Goal: Task Accomplishment & Management: Complete application form

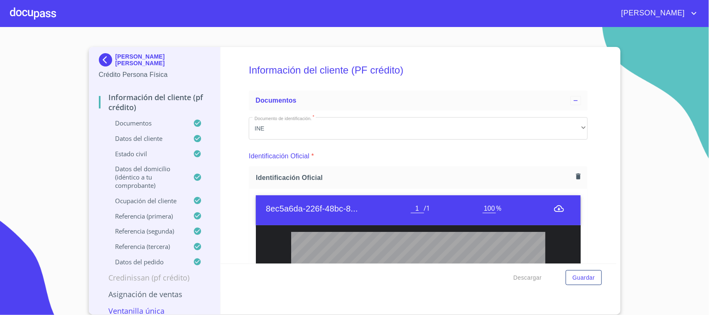
scroll to position [99, 0]
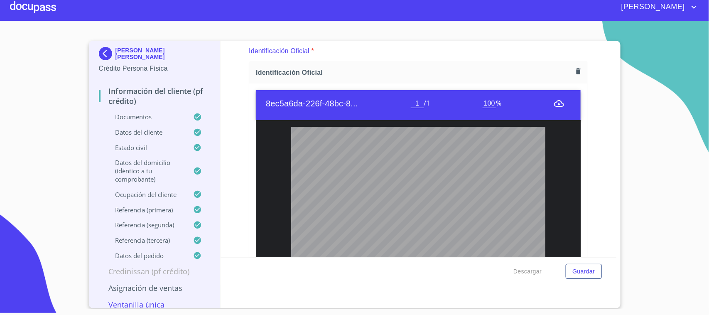
click at [34, 13] on div at bounding box center [33, 7] width 46 height 27
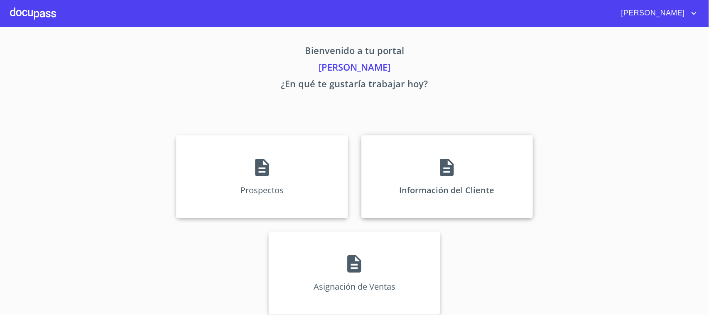
click at [459, 157] on div "Información del Cliente" at bounding box center [447, 176] width 172 height 83
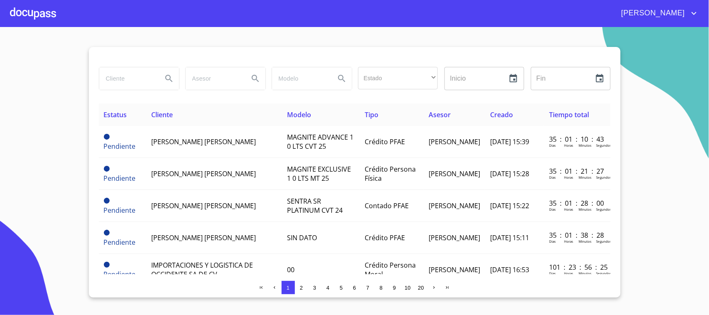
click at [135, 81] on input "search" at bounding box center [127, 78] width 57 height 22
type input "[PERSON_NAME]"
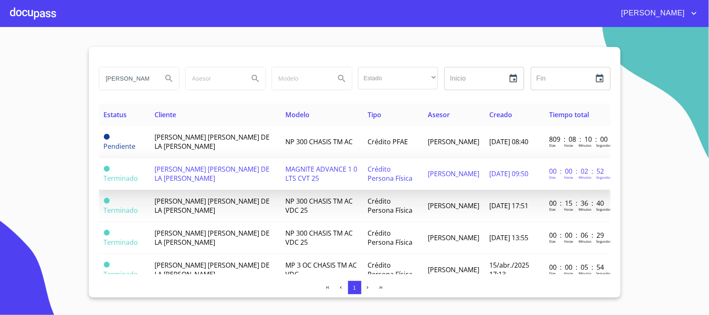
click at [280, 161] on td "MAGNITE ADVANCE 1 0 LTS CVT 25" at bounding box center [321, 174] width 83 height 32
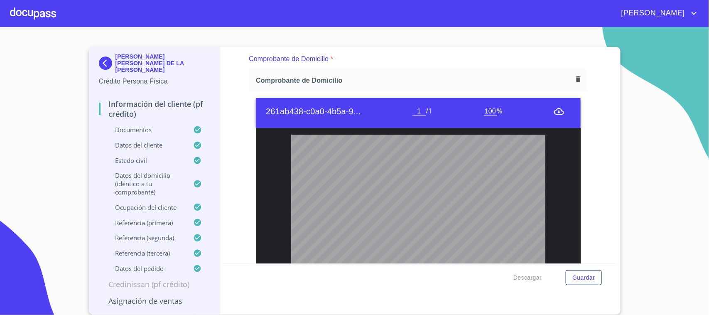
scroll to position [467, 0]
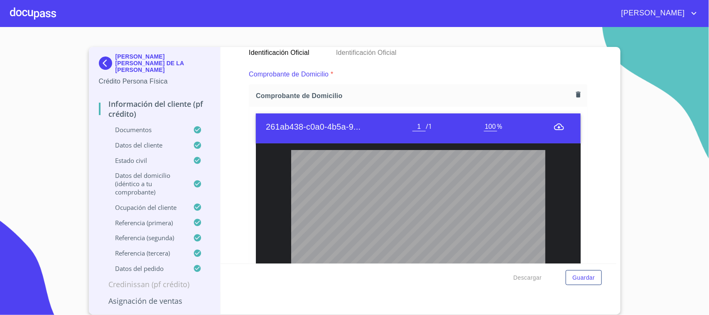
click at [575, 97] on icon "button" at bounding box center [579, 95] width 8 height 8
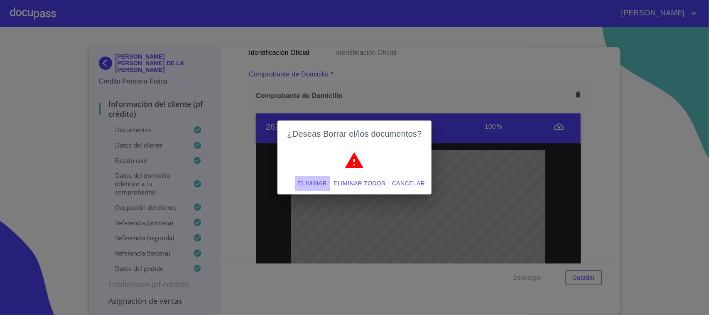
click at [306, 187] on span "Eliminar" at bounding box center [312, 183] width 29 height 10
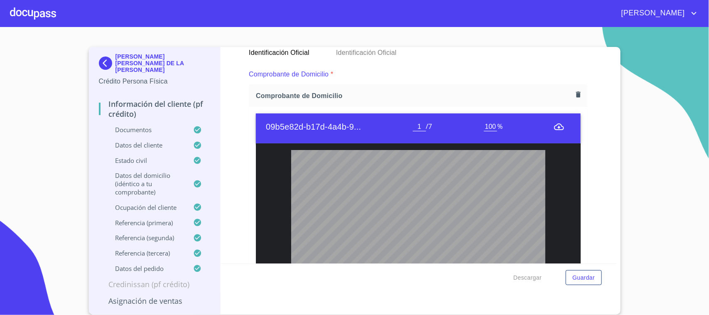
click at [607, 107] on div "Información del cliente (PF crédito) Documentos Documento de identificación.   …" at bounding box center [419, 155] width 396 height 216
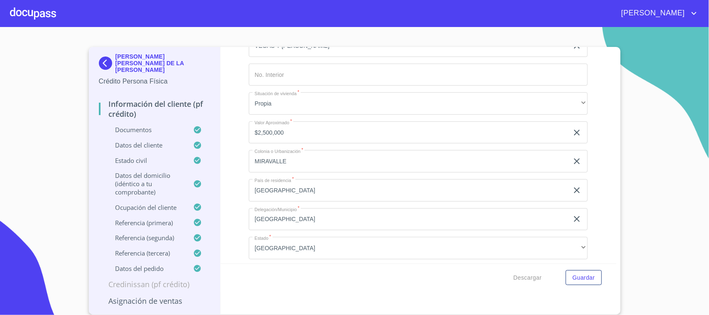
scroll to position [2597, 0]
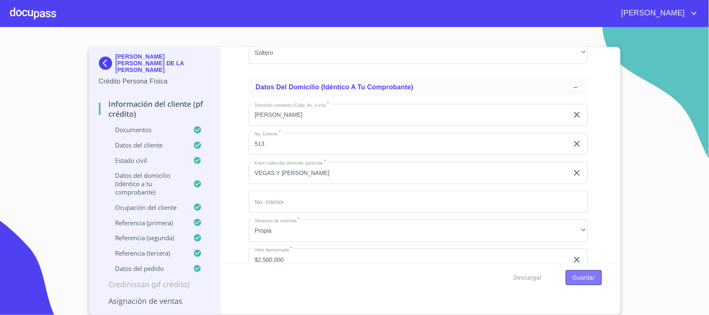
click at [586, 277] on span "Guardar" at bounding box center [584, 278] width 22 height 10
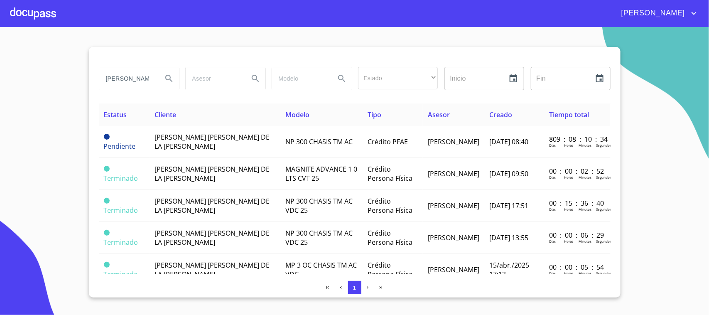
click at [49, 14] on div at bounding box center [33, 13] width 46 height 27
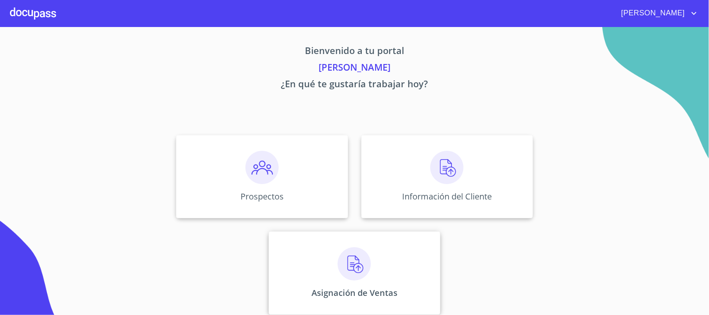
click at [305, 254] on div "Asignación de Ventas" at bounding box center [355, 272] width 172 height 83
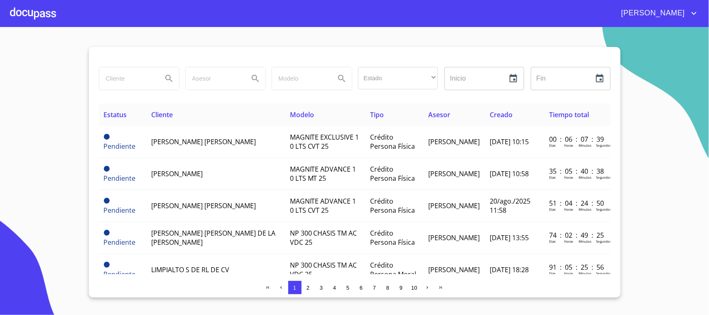
click at [130, 78] on input "search" at bounding box center [127, 78] width 57 height 22
type input "[PERSON_NAME]"
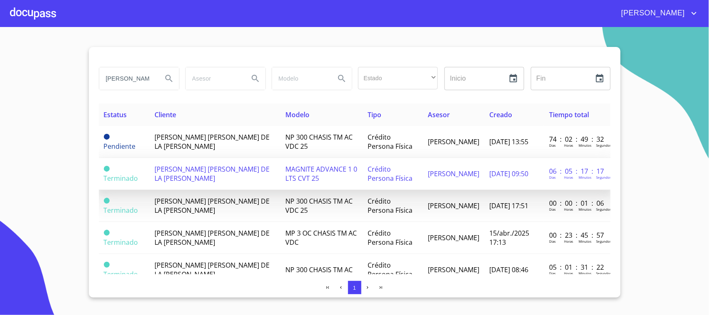
click at [323, 175] on td "MAGNITE ADVANCE 1 0 LTS CVT 25" at bounding box center [321, 174] width 83 height 32
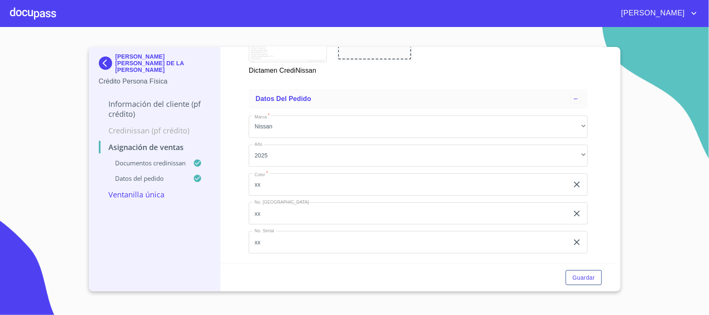
scroll to position [184, 0]
click at [589, 271] on button "Guardar" at bounding box center [584, 277] width 36 height 15
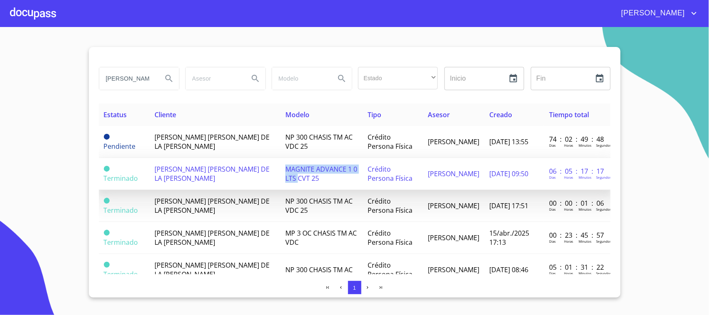
click at [280, 175] on td "MAGNITE ADVANCE 1 0 LTS CVT 25" at bounding box center [321, 174] width 83 height 32
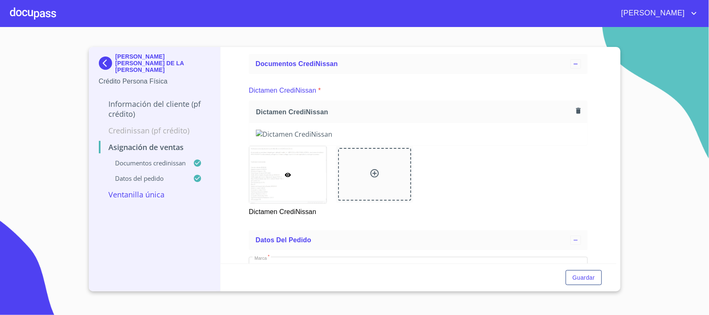
scroll to position [52, 0]
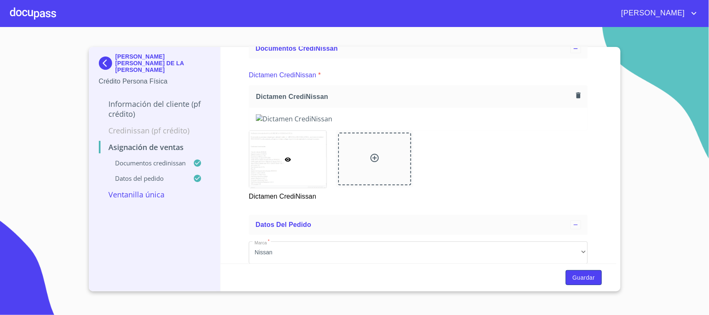
click at [582, 273] on span "Guardar" at bounding box center [584, 278] width 22 height 10
